Goal: Complete application form

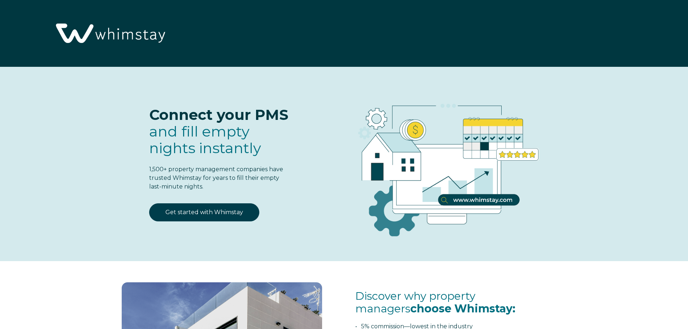
select select "US"
select select "Standard"
drag, startPoint x: 0, startPoint y: 0, endPoint x: 191, endPoint y: 215, distance: 287.4
click at [191, 215] on link "Get started with Whimstay" at bounding box center [204, 212] width 110 height 18
select select "US"
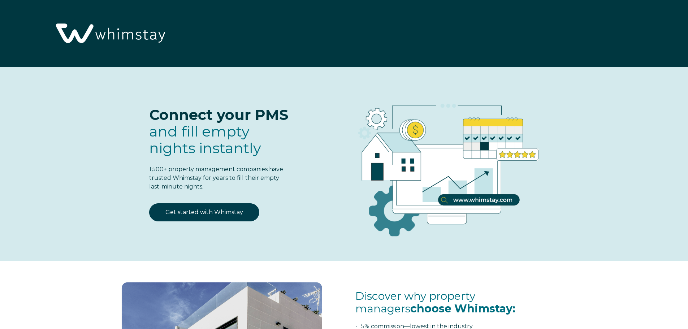
select select "Standard"
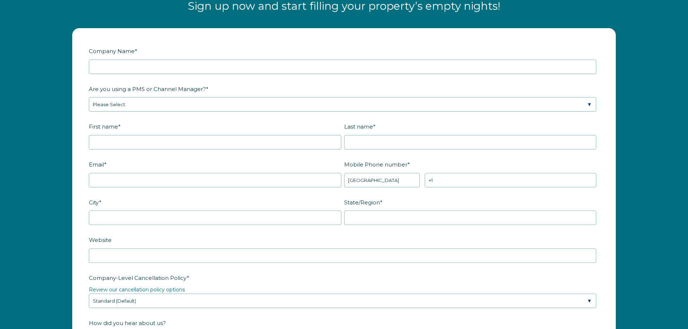
scroll to position [944, 0]
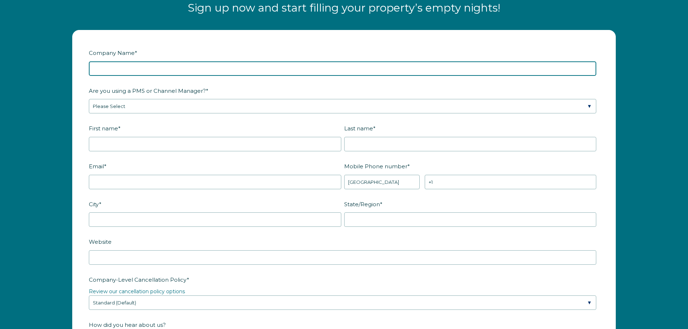
click at [164, 68] on input "Company Name *" at bounding box center [342, 68] width 507 height 14
type input "Niluma Real Estate Investments"
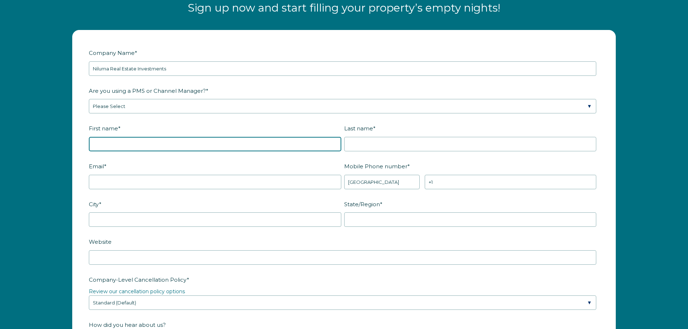
type input "[DEMOGRAPHIC_DATA]"
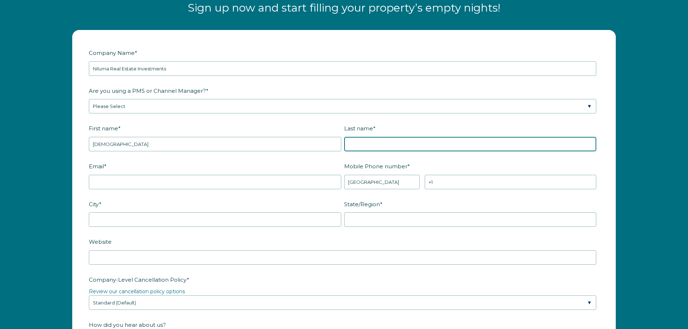
type input "[PERSON_NAME]"
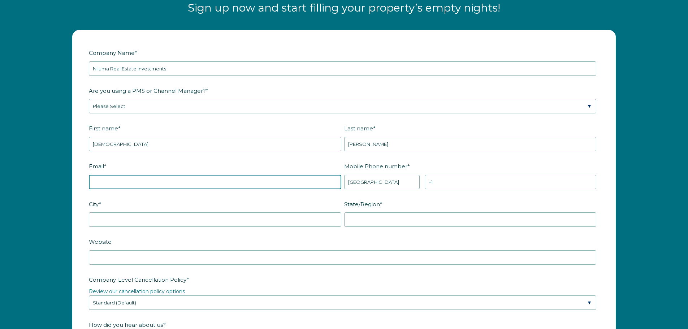
type input "[EMAIL_ADDRESS][DOMAIN_NAME]"
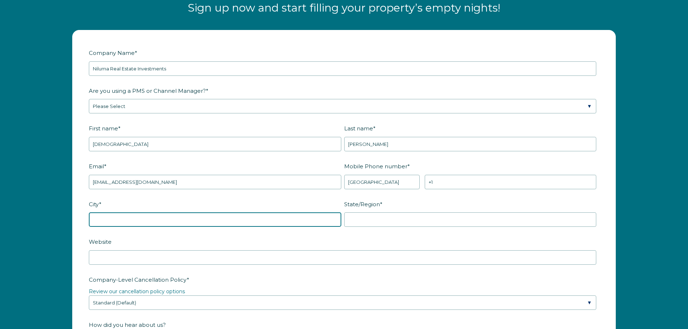
type input "[GEOGRAPHIC_DATA]"
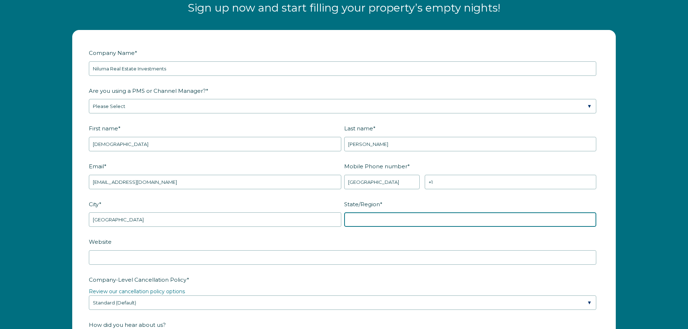
type input "IL"
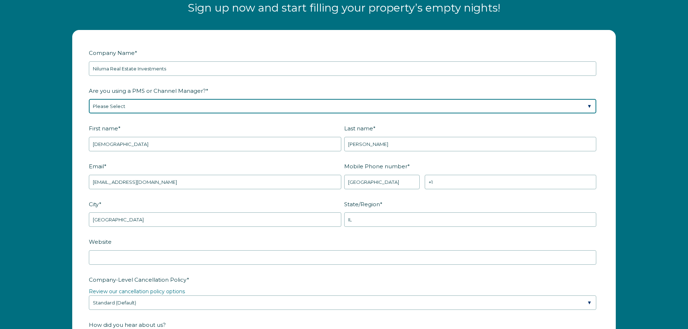
click at [155, 105] on select "Please Select Barefoot BookingPal Boost Brightside CiiRUS Escapia Guesty Hostaw…" at bounding box center [342, 106] width 507 height 14
select select "Guesty"
click at [89, 99] on select "Please Select Barefoot BookingPal Boost Brightside CiiRUS Escapia Guesty Hostaw…" at bounding box center [342, 106] width 507 height 14
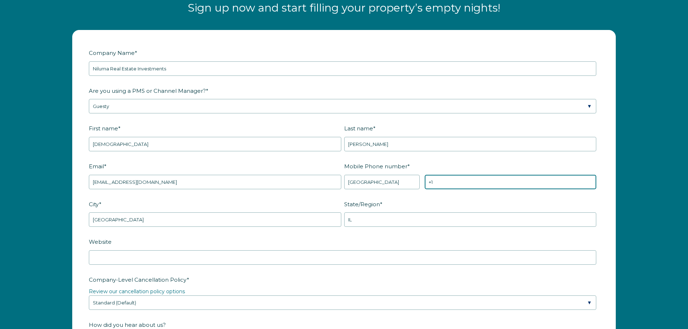
click at [446, 178] on input "+1" at bounding box center [510, 182] width 171 height 14
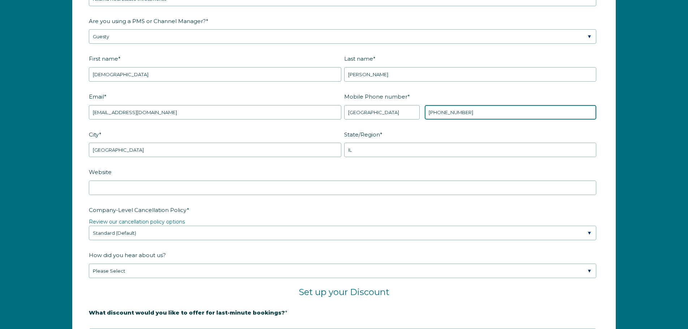
scroll to position [1016, 0]
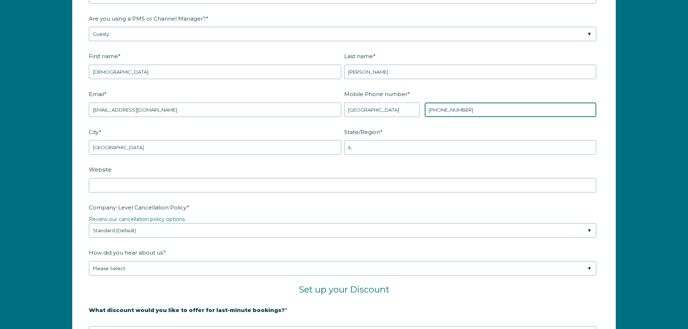
type input "[PHONE_NUMBER]"
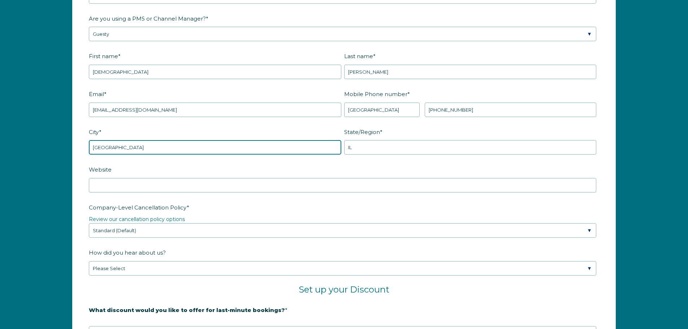
click at [264, 149] on input "[GEOGRAPHIC_DATA]" at bounding box center [215, 147] width 252 height 14
type input "[GEOGRAPHIC_DATA]"
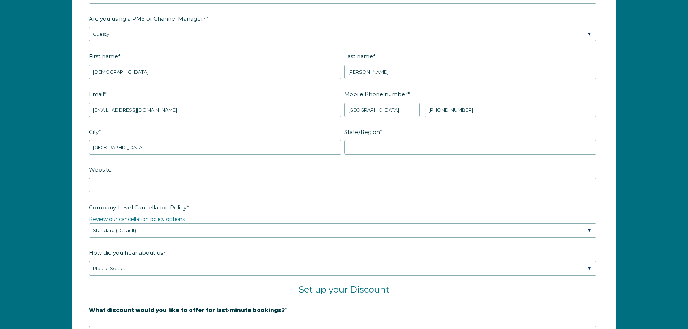
click at [400, 139] on div "State/Region * IL" at bounding box center [471, 140] width 255 height 29
drag, startPoint x: 400, startPoint y: 139, endPoint x: 397, endPoint y: 143, distance: 4.4
click at [399, 142] on div "State/Region * IL" at bounding box center [471, 140] width 255 height 29
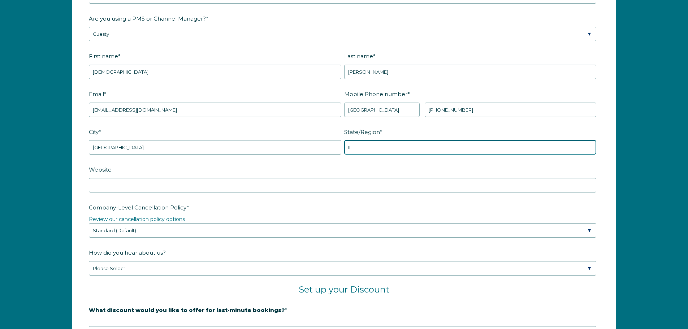
click at [397, 143] on input "IL" at bounding box center [470, 147] width 252 height 14
type input "NJ"
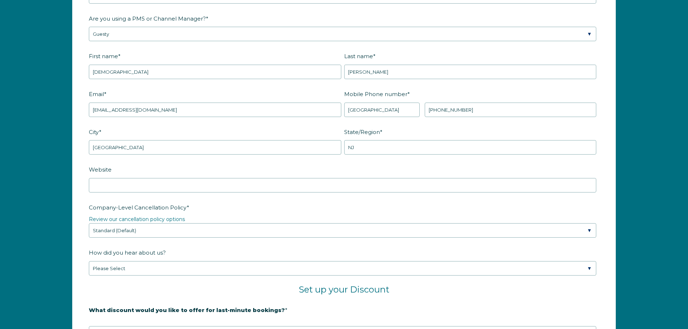
click at [339, 168] on label "Website" at bounding box center [344, 169] width 510 height 13
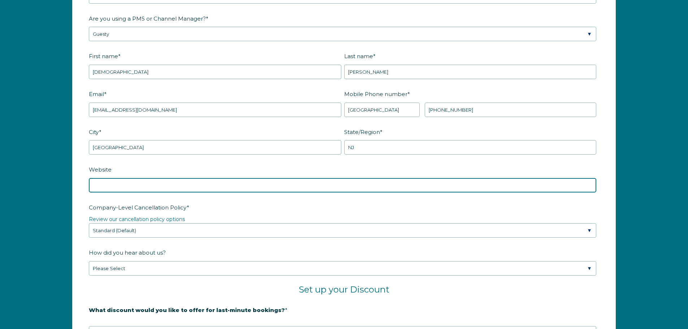
click at [339, 178] on input "Website" at bounding box center [342, 185] width 507 height 14
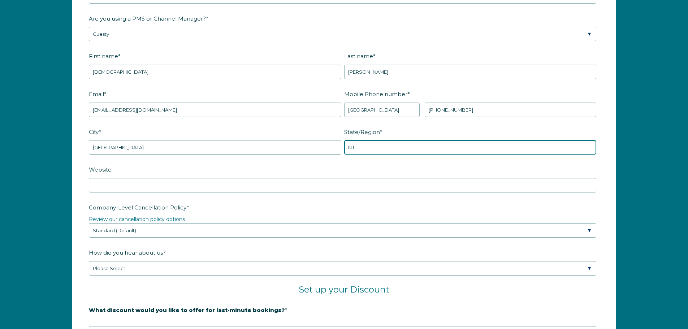
click at [379, 142] on input "NJ" at bounding box center [470, 147] width 252 height 14
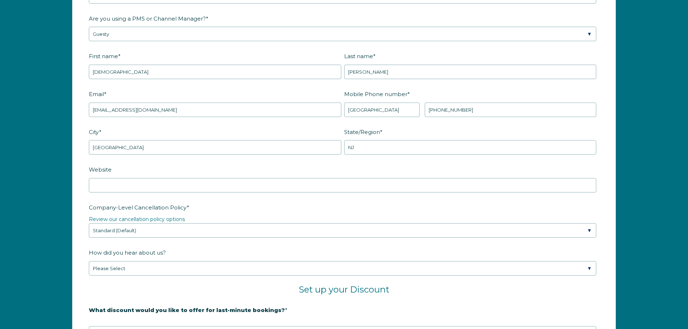
click at [338, 168] on label "Website" at bounding box center [344, 169] width 510 height 13
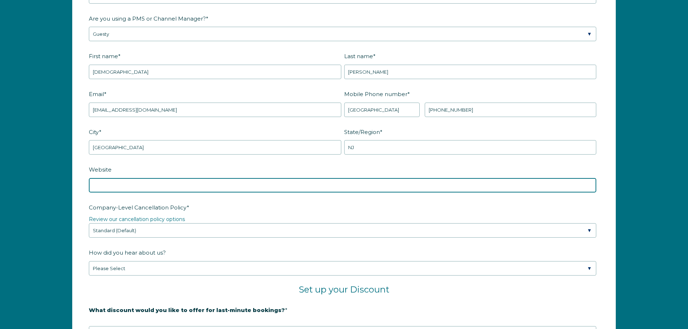
click at [338, 178] on input "Website" at bounding box center [342, 185] width 507 height 14
click at [220, 182] on input "Website" at bounding box center [342, 185] width 507 height 14
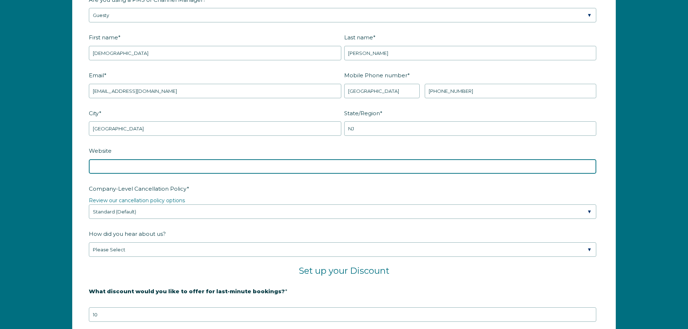
scroll to position [1052, 0]
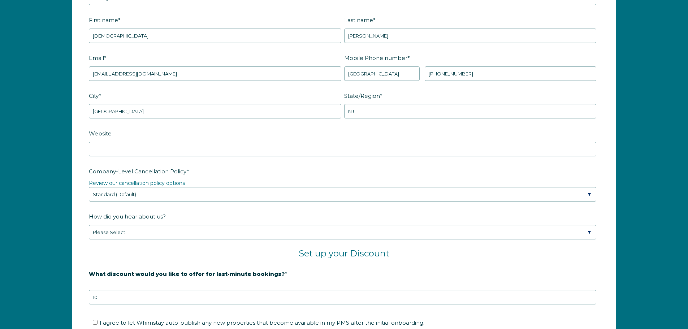
click at [282, 170] on label "Company-Level Cancellation Policy *" at bounding box center [344, 171] width 510 height 13
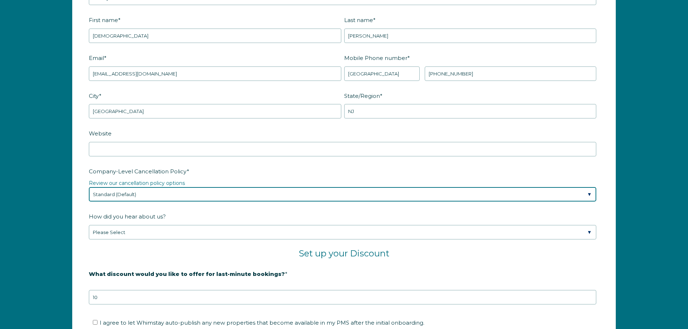
click at [282, 187] on select "Please Select Partial Standard (Default) Moderate Strict" at bounding box center [342, 194] width 507 height 14
click at [197, 192] on select "Please Select Partial Standard (Default) Moderate Strict" at bounding box center [342, 194] width 507 height 14
select select "Moderate"
click at [89, 187] on select "Please Select Partial Standard (Default) Moderate Strict" at bounding box center [342, 194] width 507 height 14
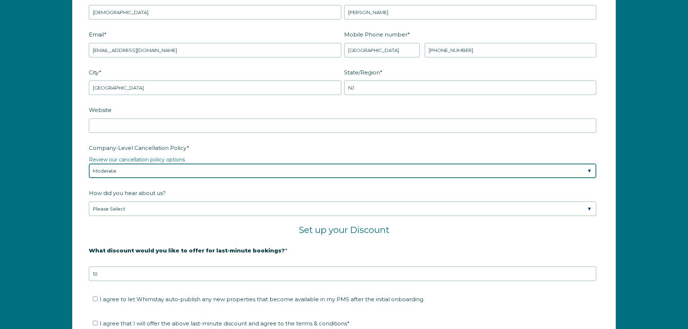
scroll to position [1088, 0]
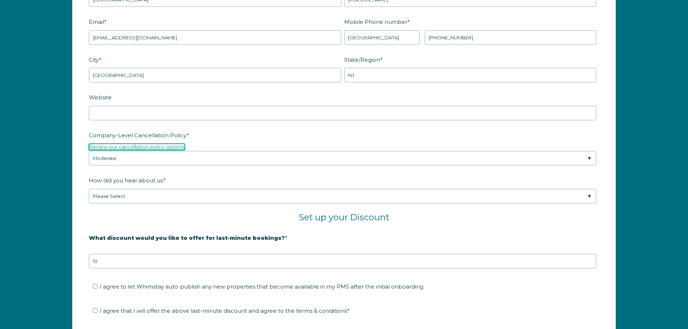
drag, startPoint x: 149, startPoint y: 147, endPoint x: 164, endPoint y: 150, distance: 15.1
click at [164, 150] on link "Review our cancellation policy options" at bounding box center [137, 147] width 96 height 6
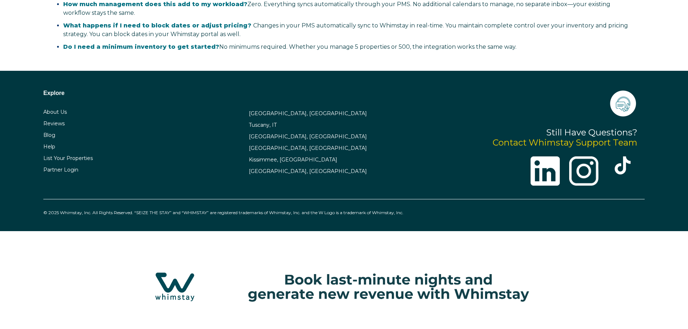
select select "US"
select select "Standard"
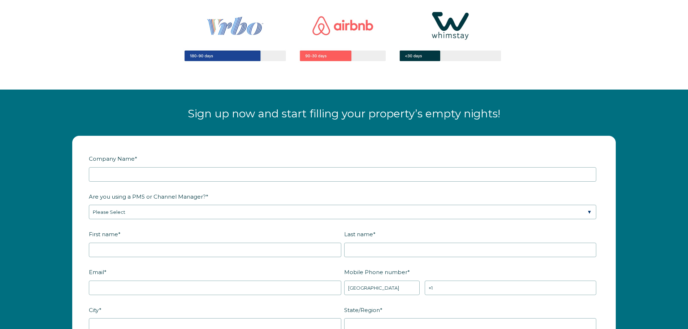
scroll to position [828, 0]
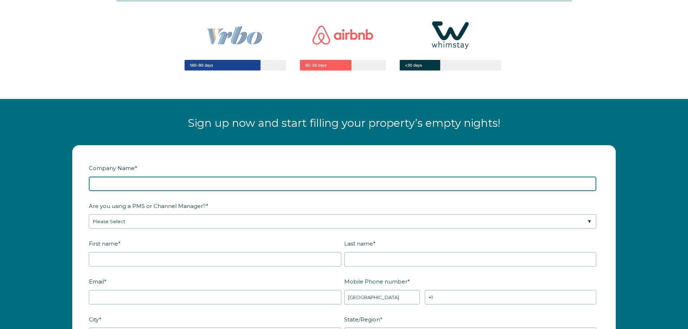
click at [135, 188] on input "Company Name *" at bounding box center [342, 184] width 507 height 14
type input "Niluma Real Estate Investments"
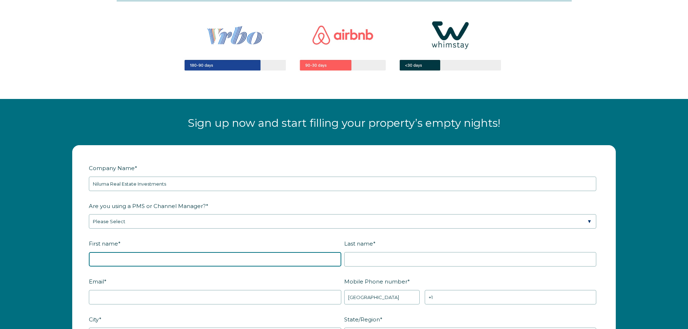
type input "[DEMOGRAPHIC_DATA]"
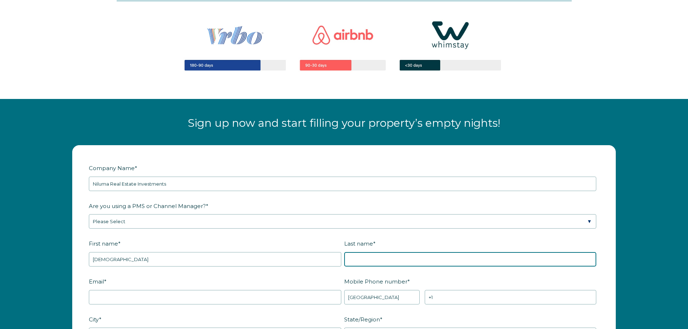
type input "[PERSON_NAME]"
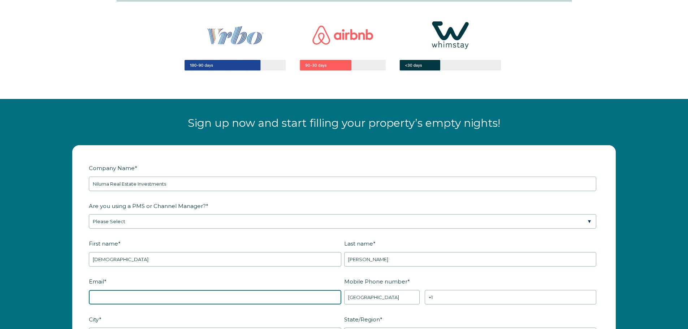
type input "[EMAIL_ADDRESS][DOMAIN_NAME]"
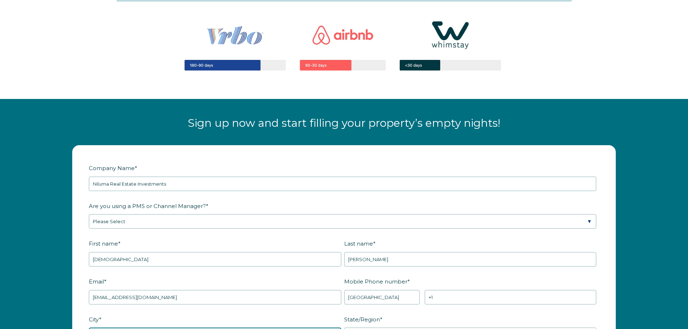
type input "[GEOGRAPHIC_DATA]"
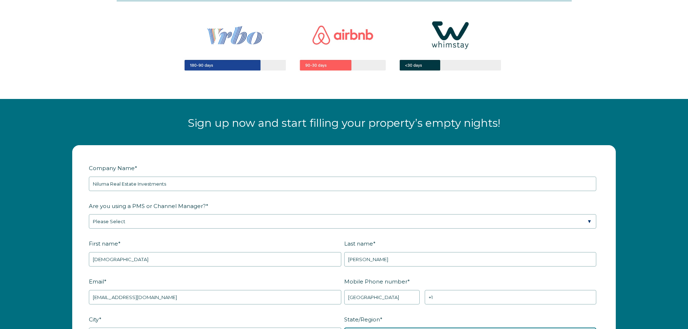
type input "IL"
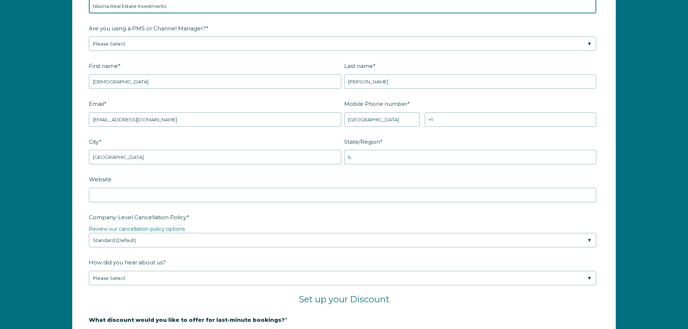
scroll to position [1009, 0]
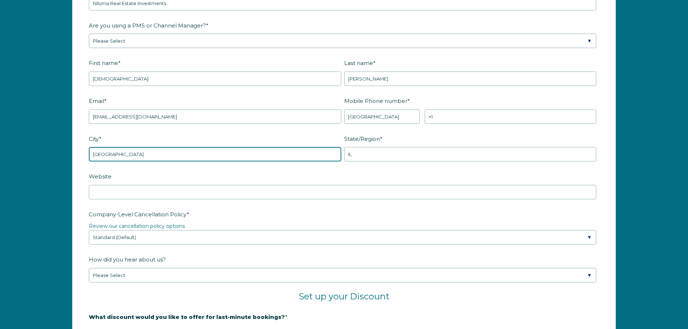
click at [138, 158] on input "[GEOGRAPHIC_DATA]" at bounding box center [215, 154] width 252 height 14
type input "[GEOGRAPHIC_DATA]"
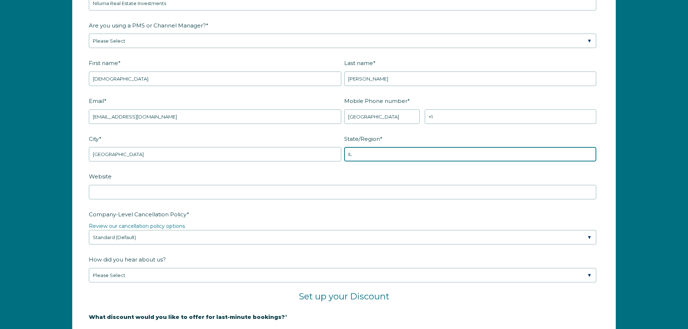
click at [380, 151] on input "IL" at bounding box center [470, 154] width 252 height 14
type input "NJ"
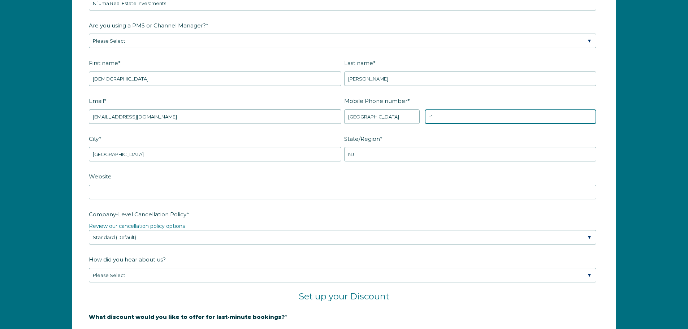
click at [447, 121] on input "+1" at bounding box center [510, 116] width 171 height 14
type input "[PHONE_NUMBER]"
click at [134, 31] on label "Are you using a PMS or Channel Manager? *" at bounding box center [344, 25] width 510 height 13
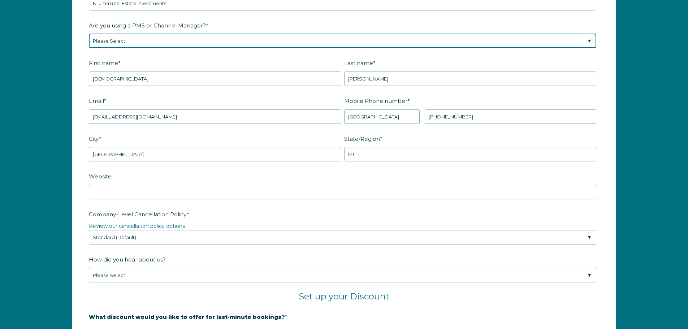
click at [134, 34] on select "Please Select Barefoot BookingPal Boost Brightside CiiRUS Escapia Guesty Hostaw…" at bounding box center [342, 41] width 507 height 14
click at [131, 40] on select "Please Select Barefoot BookingPal Boost Brightside CiiRUS Escapia Guesty Hostaw…" at bounding box center [342, 41] width 507 height 14
select select "Guesty"
click at [89, 34] on select "Please Select Barefoot BookingPal Boost Brightside CiiRUS Escapia Guesty Hostaw…" at bounding box center [342, 41] width 507 height 14
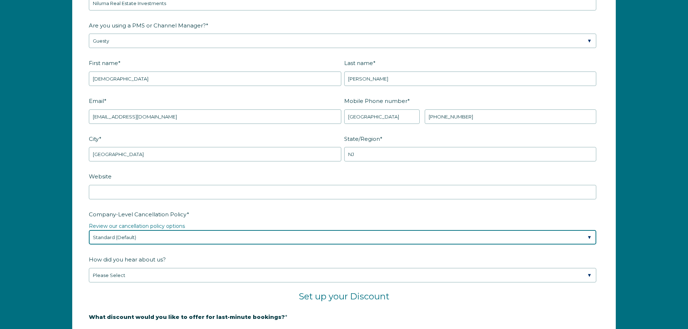
click at [129, 236] on select "Please Select Partial Standard (Default) Moderate Strict" at bounding box center [342, 237] width 507 height 14
click at [89, 230] on select "Please Select Partial Standard (Default) Moderate Strict" at bounding box center [342, 237] width 507 height 14
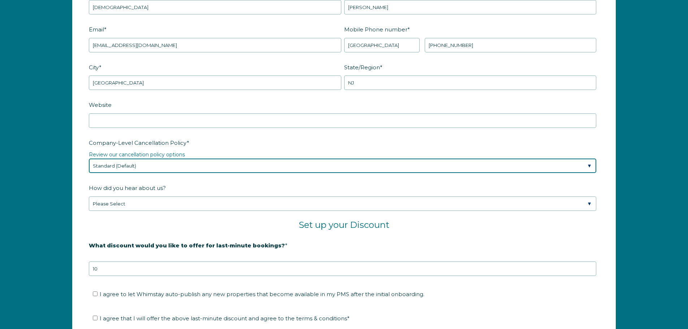
scroll to position [1081, 0]
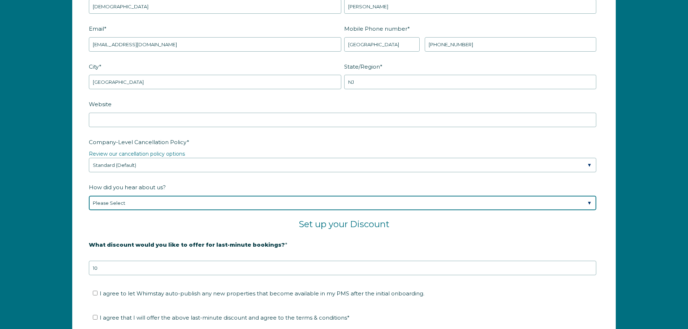
click at [143, 203] on select "Please Select Found Whimstay through a Google search Spoke to a Whimstay salesp…" at bounding box center [342, 203] width 507 height 14
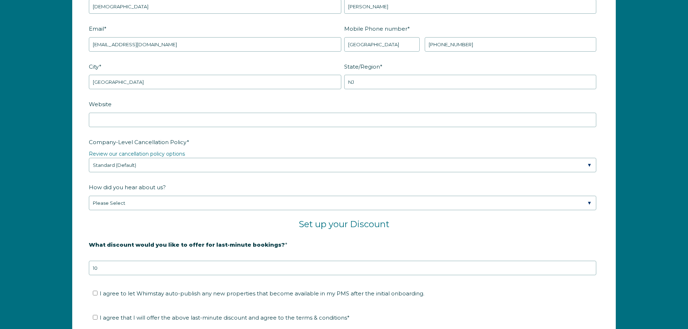
click at [154, 289] on li "I agree to let Whimstay auto-publish any new properties that become available i…" at bounding box center [346, 294] width 507 height 12
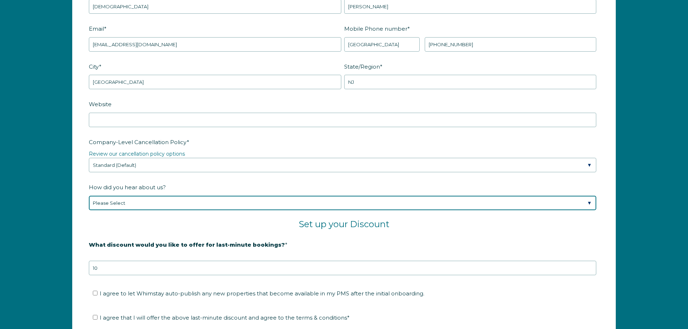
click at [168, 205] on select "Please Select Found Whimstay through a Google search Spoke to a Whimstay salesp…" at bounding box center [342, 203] width 507 height 14
select select "Other"
click at [89, 196] on select "Please Select Found Whimstay through a Google search Spoke to a Whimstay salesp…" at bounding box center [342, 203] width 507 height 14
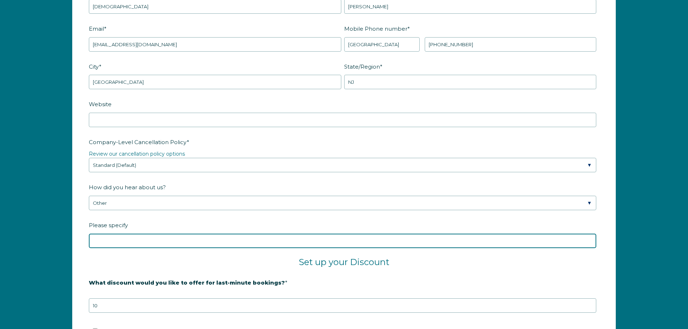
click at [149, 237] on input "Please specify" at bounding box center [342, 241] width 507 height 14
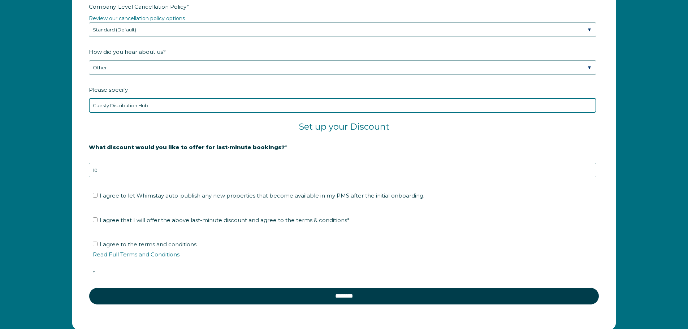
scroll to position [1262, 0]
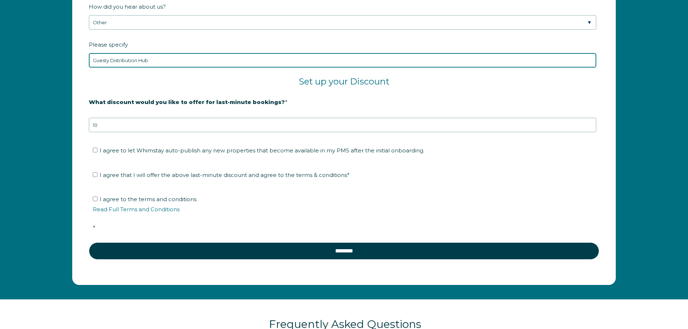
type input "Guesty Distribution Hub"
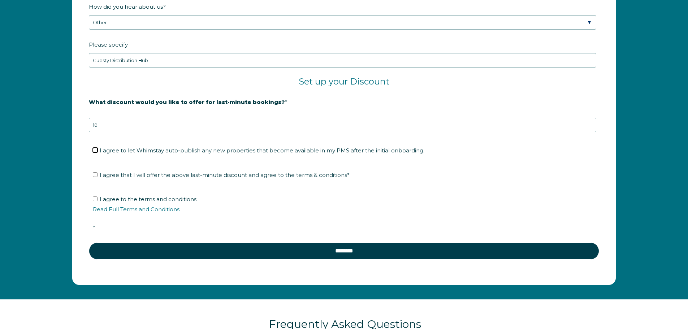
click at [95, 150] on input "I agree to let Whimstay auto-publish any new properties that become available i…" at bounding box center [95, 150] width 5 height 5
checkbox input "true"
click at [93, 174] on input "I agree that I will offer the above last-minute discount and agree to the terms…" at bounding box center [95, 174] width 5 height 5
checkbox input "true"
click at [95, 198] on input "I agree to the terms and conditions Read Full Terms and Conditions *" at bounding box center [95, 198] width 5 height 5
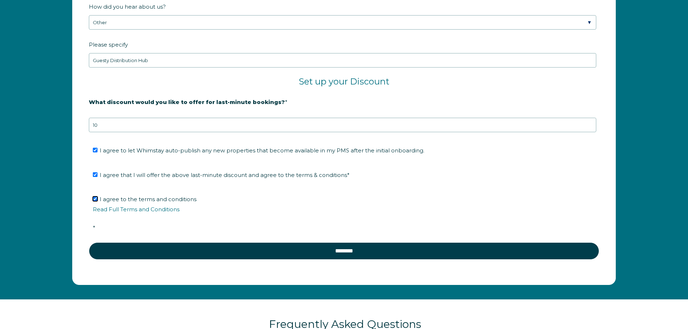
checkbox input "true"
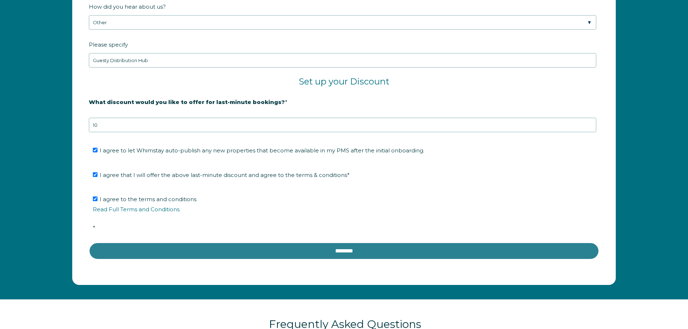
click at [235, 249] on input "********" at bounding box center [344, 250] width 510 height 17
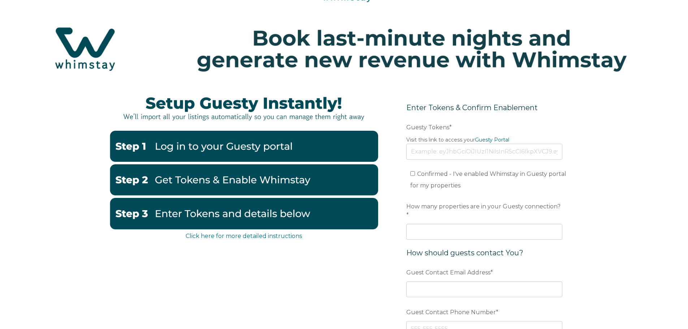
scroll to position [36, 0]
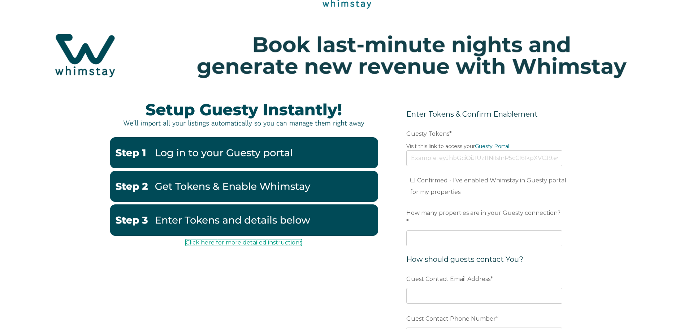
click at [276, 243] on link "Click here for more detailed instructions" at bounding box center [244, 242] width 116 height 7
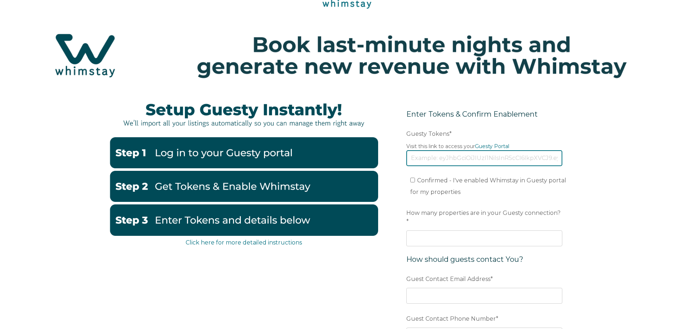
click at [474, 157] on input "Guesty Tokens *" at bounding box center [484, 158] width 156 height 16
paste input "eyJhbGciOiJIUzI1NiIsInR5cCI6IkpXVCJ9.eyJ0b2tlbklkIjoiNjhkNDVhOTExNWM3NWQyM2QwYm…"
type input "eyJhbGciOiJIUzI1NiIsInR5cCI6IkpXVCJ9.eyJ0b2tlbklkIjoiNjhkNDVhOTExNWM3NWQyM2QwYm…"
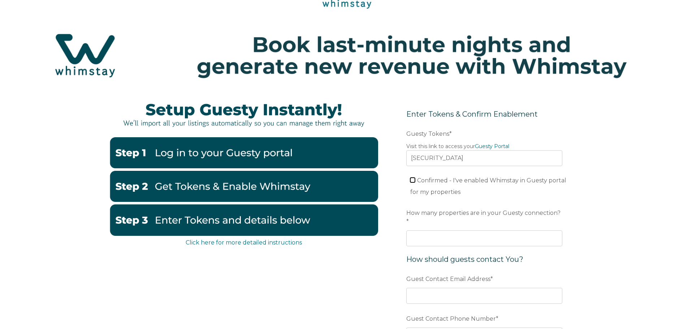
scroll to position [0, 0]
click at [412, 181] on input "Confirmed - I've enabled Whimstay in Guesty portal for my properties" at bounding box center [412, 180] width 5 height 5
checkbox input "true"
click at [427, 232] on input "How many properties are in your Guesty connection? *" at bounding box center [484, 238] width 156 height 16
type input "8"
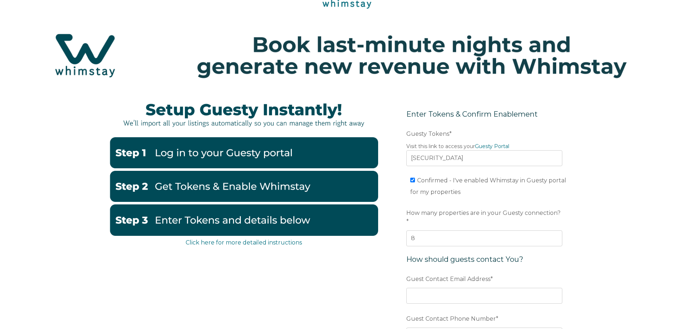
click at [600, 243] on div "Click here for more detailed instructions Enter Tokens & Confirm Enablement Pre…" at bounding box center [344, 260] width 688 height 334
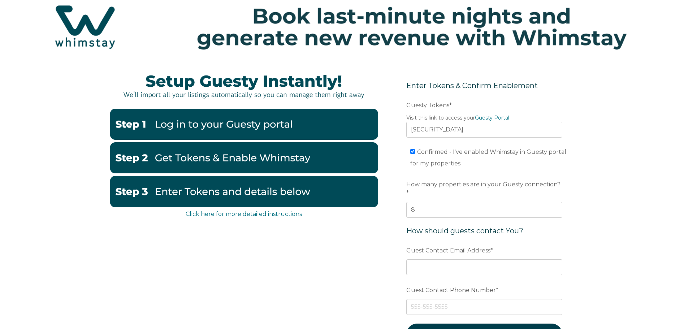
scroll to position [108, 0]
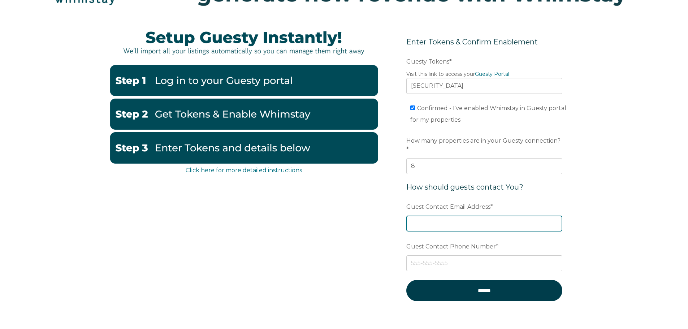
click at [468, 216] on input "Guest Contact Email Address *" at bounding box center [484, 224] width 156 height 16
type input "[EMAIL_ADDRESS][DOMAIN_NAME]"
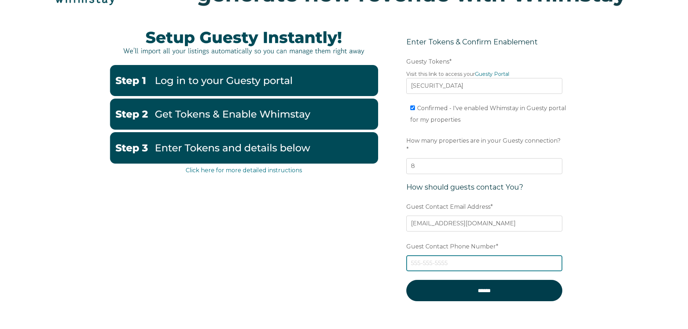
click at [454, 255] on input "Guest Contact Phone Number *" at bounding box center [484, 263] width 156 height 16
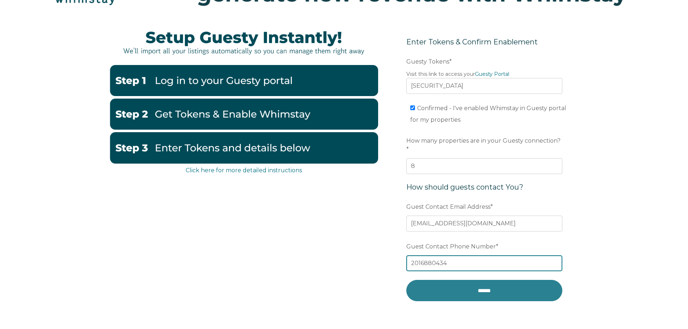
type input "2016880434"
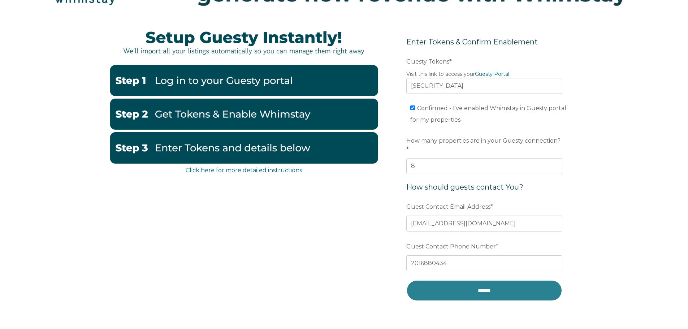
click at [454, 283] on input "******" at bounding box center [484, 290] width 156 height 21
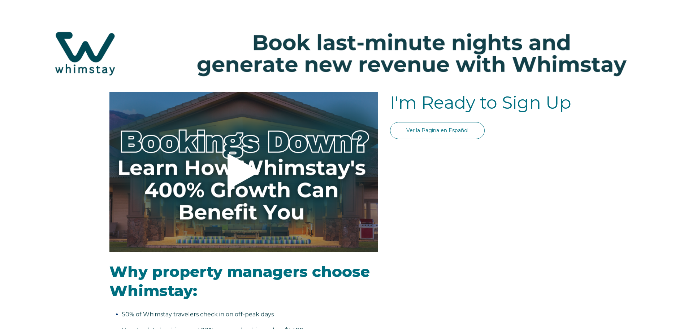
select select "US"
select select "Standard"
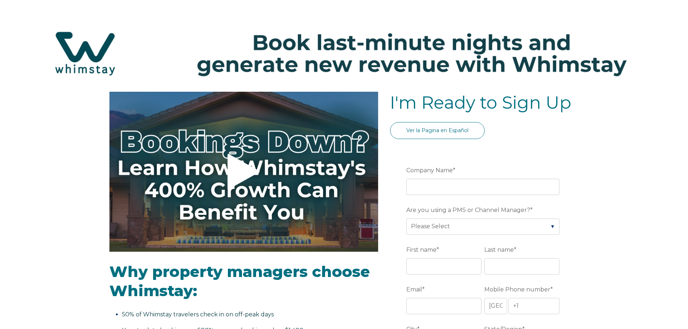
click at [453, 177] on div "Company Name *" at bounding box center [484, 179] width 156 height 31
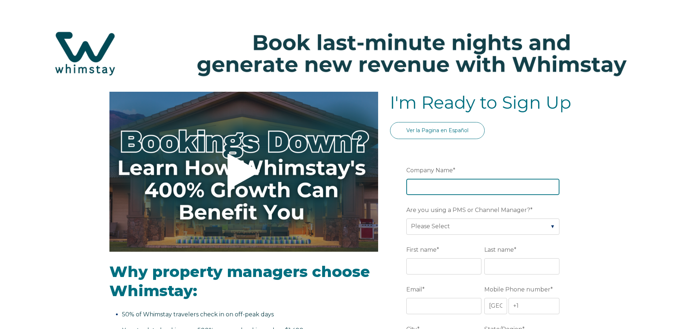
click at [452, 183] on input "Company Name *" at bounding box center [482, 187] width 153 height 16
type input "Niluma Real Estate Investments"
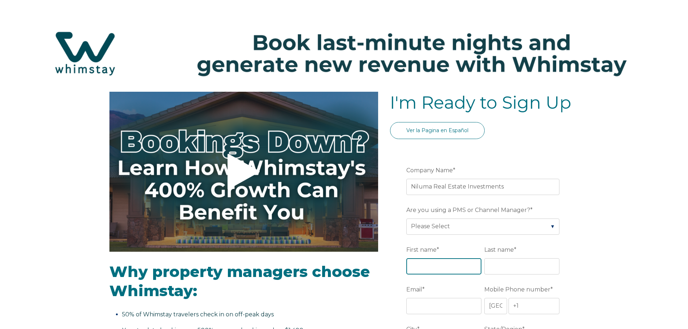
type input "[DEMOGRAPHIC_DATA]"
type input "[PERSON_NAME]"
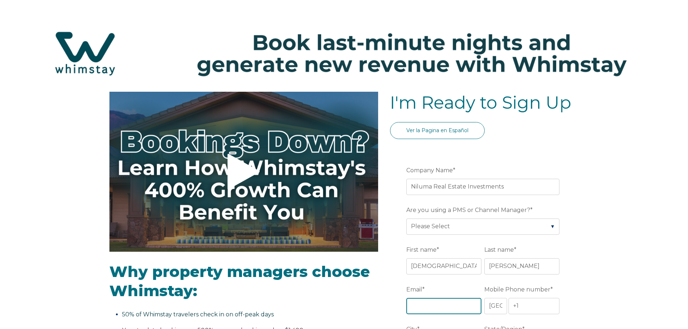
type input "[EMAIL_ADDRESS][DOMAIN_NAME]"
type input "[GEOGRAPHIC_DATA]"
type input "IL"
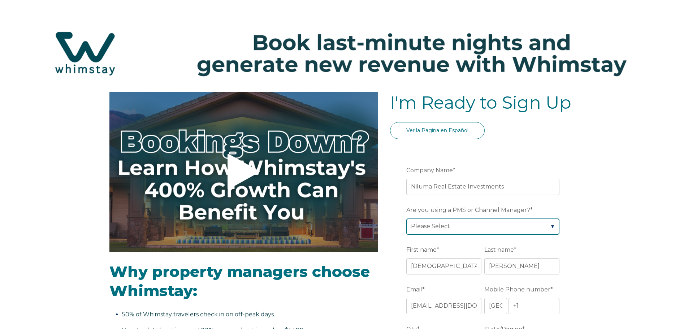
click at [471, 230] on select "Please Select Barefoot BookingPal Boost Brightside CiiRUS Escapia Guesty Hostaw…" at bounding box center [482, 226] width 153 height 16
select select "Guesty"
click at [406, 218] on select "Please Select Barefoot BookingPal Boost Brightside CiiRUS Escapia Guesty Hostaw…" at bounding box center [482, 226] width 153 height 16
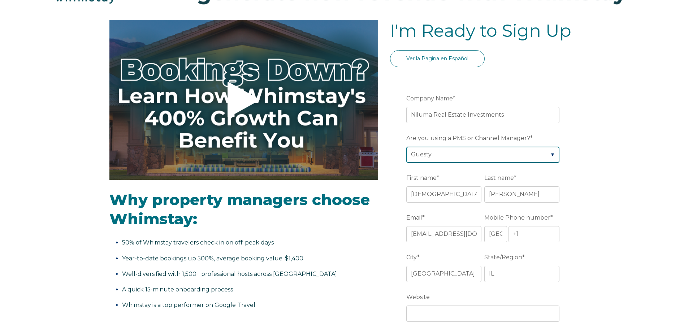
scroll to position [72, 0]
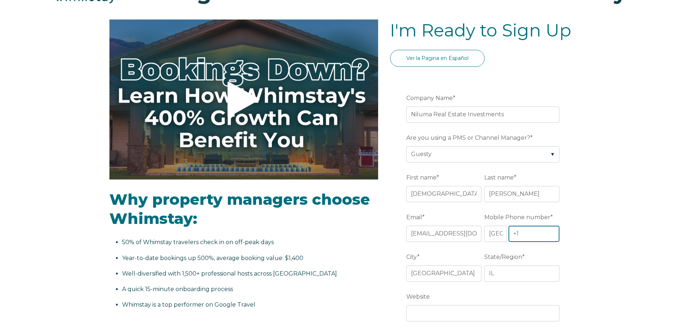
click at [520, 236] on input "+1" at bounding box center [533, 234] width 51 height 16
type input "[PHONE_NUMBER]"
click at [450, 271] on input "[GEOGRAPHIC_DATA]" at bounding box center [443, 273] width 75 height 16
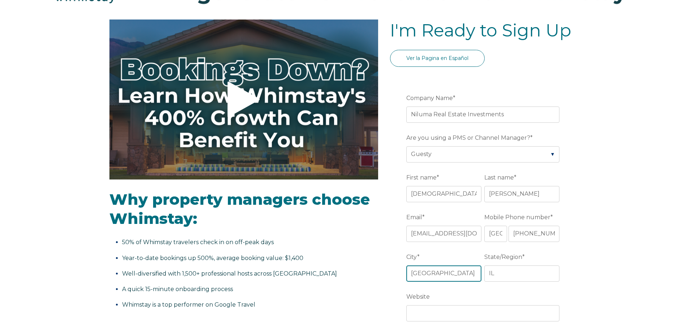
type input "[GEOGRAPHIC_DATA]"
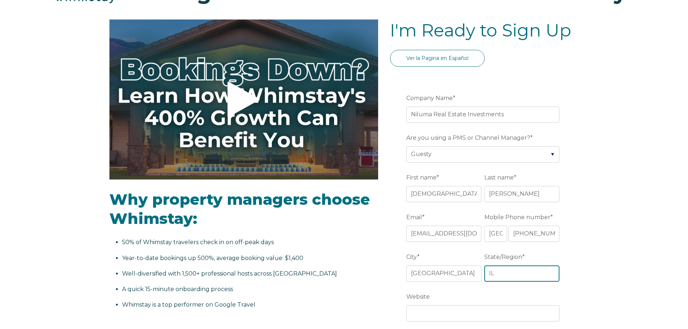
click at [496, 269] on input "IL" at bounding box center [521, 273] width 75 height 16
type input "NJ"
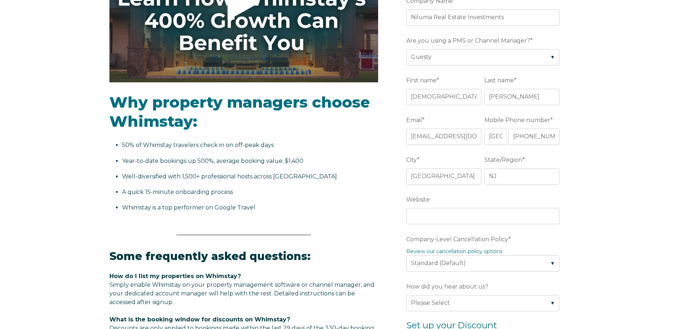
scroll to position [217, 0]
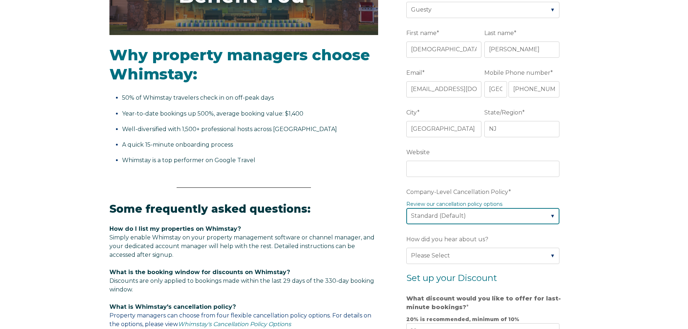
click at [495, 214] on select "Please Select Partial Standard (Default) Moderate Strict" at bounding box center [482, 216] width 153 height 16
click at [562, 208] on legend "Review our cancellation policy options" at bounding box center [484, 204] width 156 height 8
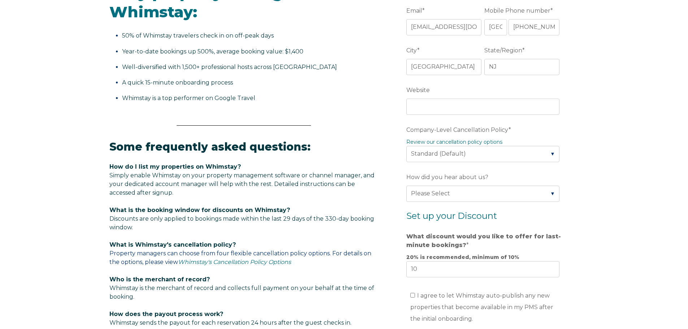
scroll to position [289, 0]
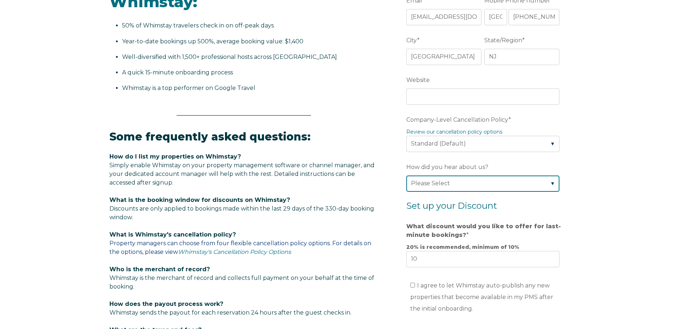
click at [503, 186] on select "Please Select Found Whimstay through a Google search Spoke to a Whimstay salesp…" at bounding box center [482, 183] width 153 height 16
select select "Other"
click at [406, 175] on select "Please Select Found Whimstay through a Google search Spoke to a Whimstay salesp…" at bounding box center [482, 183] width 153 height 16
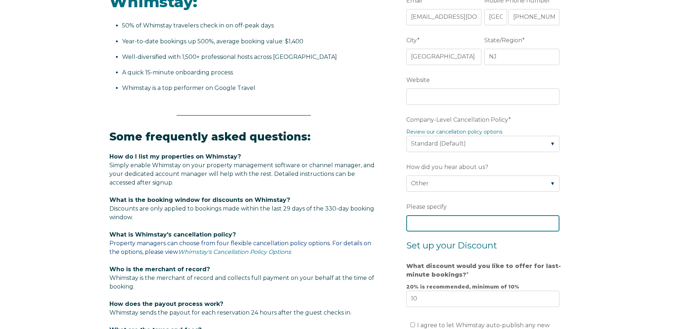
click at [510, 218] on input "Please specify" at bounding box center [482, 223] width 153 height 16
type input "Guesty Distribution Hub"
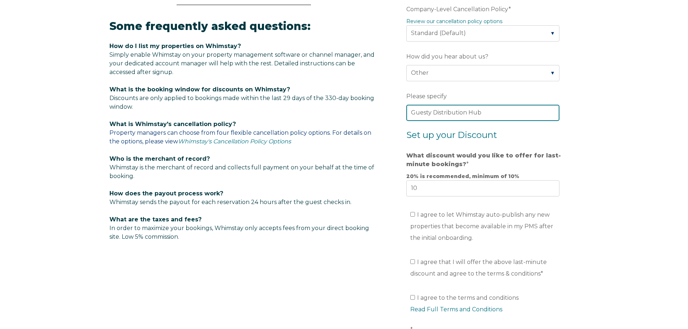
scroll to position [433, 0]
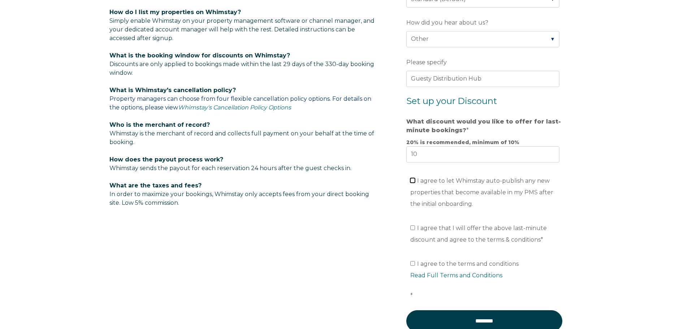
click at [412, 180] on input "I agree to let Whimstay auto-publish any new properties that become available i…" at bounding box center [412, 180] width 5 height 5
checkbox input "true"
click at [412, 229] on input "I agree that I will offer the above last-minute discount and agree to the terms…" at bounding box center [412, 227] width 5 height 5
checkbox input "true"
click at [413, 265] on input "I agree to the terms and conditions Read Full Terms and Conditions *" at bounding box center [412, 263] width 5 height 5
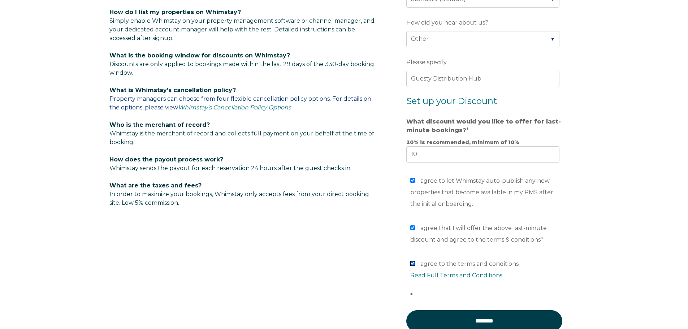
checkbox input "true"
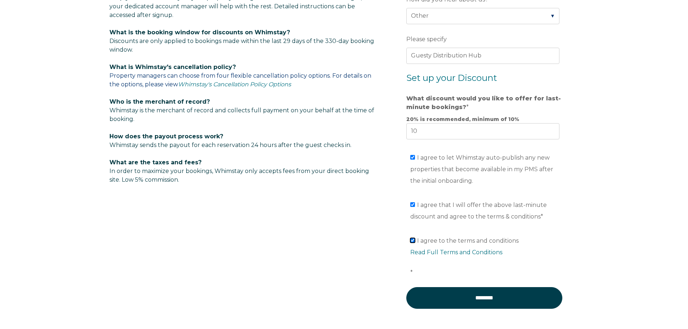
scroll to position [469, 0]
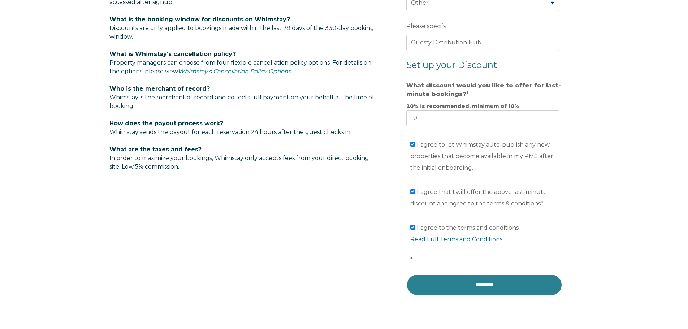
click at [499, 288] on input "********" at bounding box center [484, 285] width 156 height 22
